Goal: Task Accomplishment & Management: Use online tool/utility

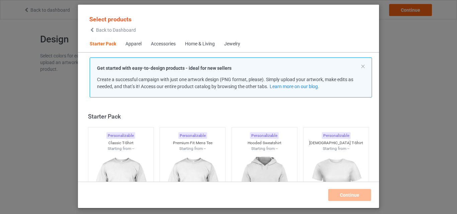
scroll to position [9, 0]
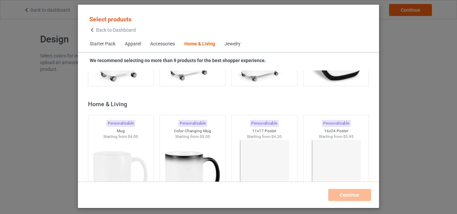
scroll to position [3065, 0]
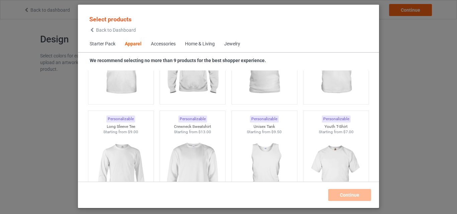
scroll to position [338, 0]
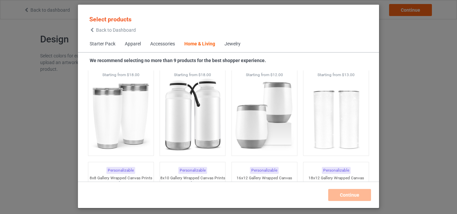
scroll to position [5663, 0]
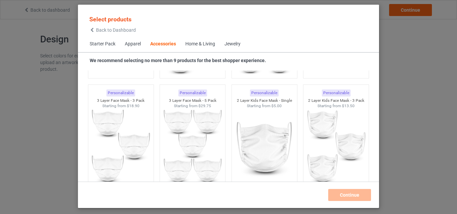
scroll to position [1403, 0]
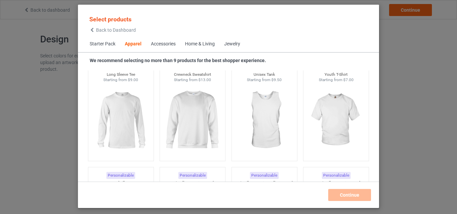
scroll to position [364, 0]
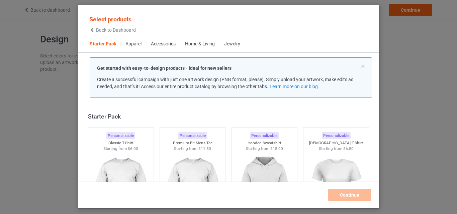
click at [406, 76] on div "Select products Back to Dashboard Starter Pack Apparel Accessories Home & Livin…" at bounding box center [228, 107] width 457 height 214
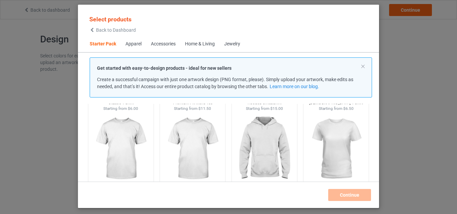
scroll to position [162, 0]
